Goal: Task Accomplishment & Management: Manage account settings

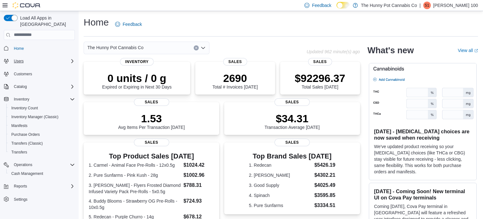
scroll to position [146, 0]
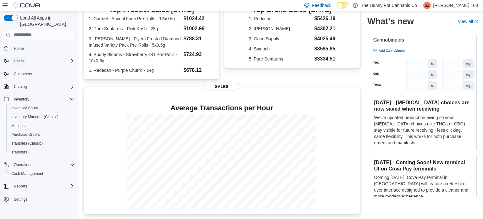
click at [24, 57] on button "Users" at bounding box center [18, 61] width 15 height 8
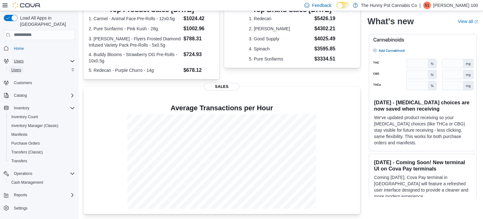
click at [20, 66] on span "Users" at bounding box center [16, 70] width 10 height 8
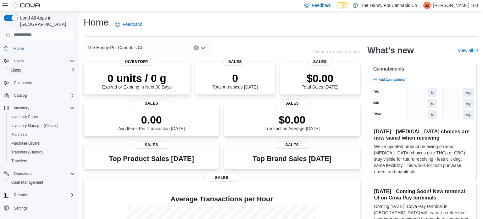
click at [23, 66] on link "Users" at bounding box center [16, 70] width 15 height 8
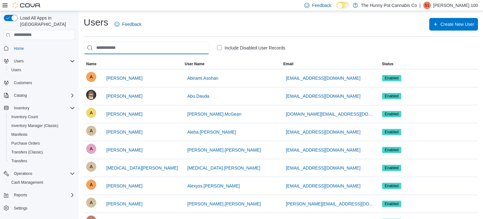
click at [98, 48] on input "search" at bounding box center [147, 48] width 126 height 13
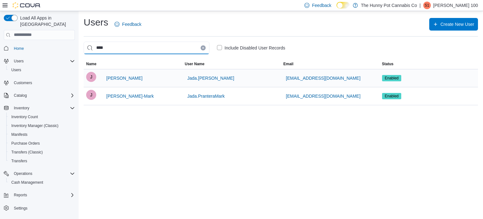
type input "****"
click at [387, 78] on span "Enabled" at bounding box center [392, 78] width 14 height 6
click at [116, 75] on span "[PERSON_NAME]" at bounding box center [124, 78] width 36 height 6
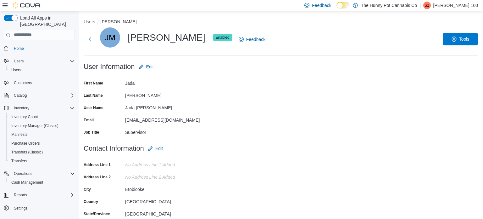
click at [467, 39] on span "Tools" at bounding box center [464, 39] width 10 height 6
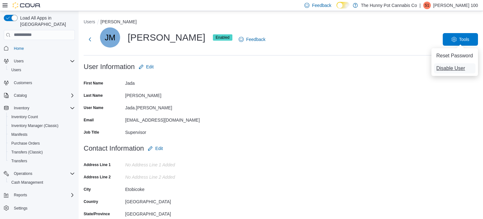
click at [451, 67] on span "Disable User" at bounding box center [451, 69] width 29 height 8
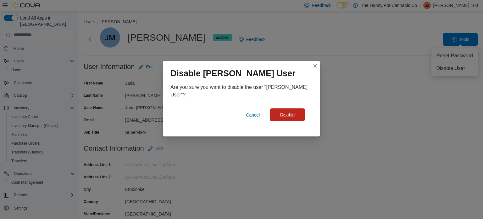
click at [297, 115] on span "Disable" at bounding box center [288, 114] width 28 height 13
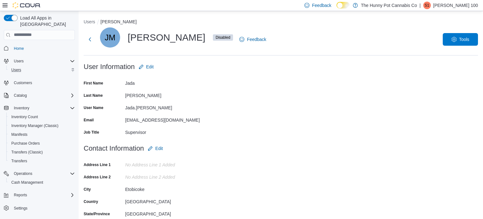
click at [31, 66] on div "Users" at bounding box center [42, 70] width 66 height 8
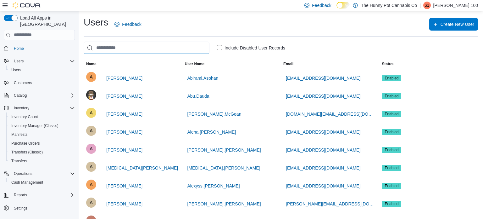
click at [147, 47] on input "search" at bounding box center [147, 48] width 126 height 13
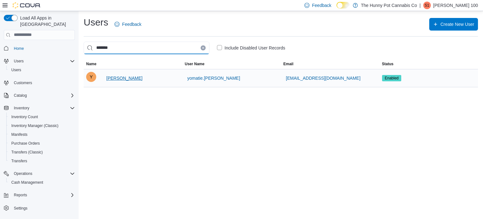
type input "*******"
click at [136, 81] on span "[PERSON_NAME]" at bounding box center [124, 78] width 36 height 13
